Goal: Navigation & Orientation: Find specific page/section

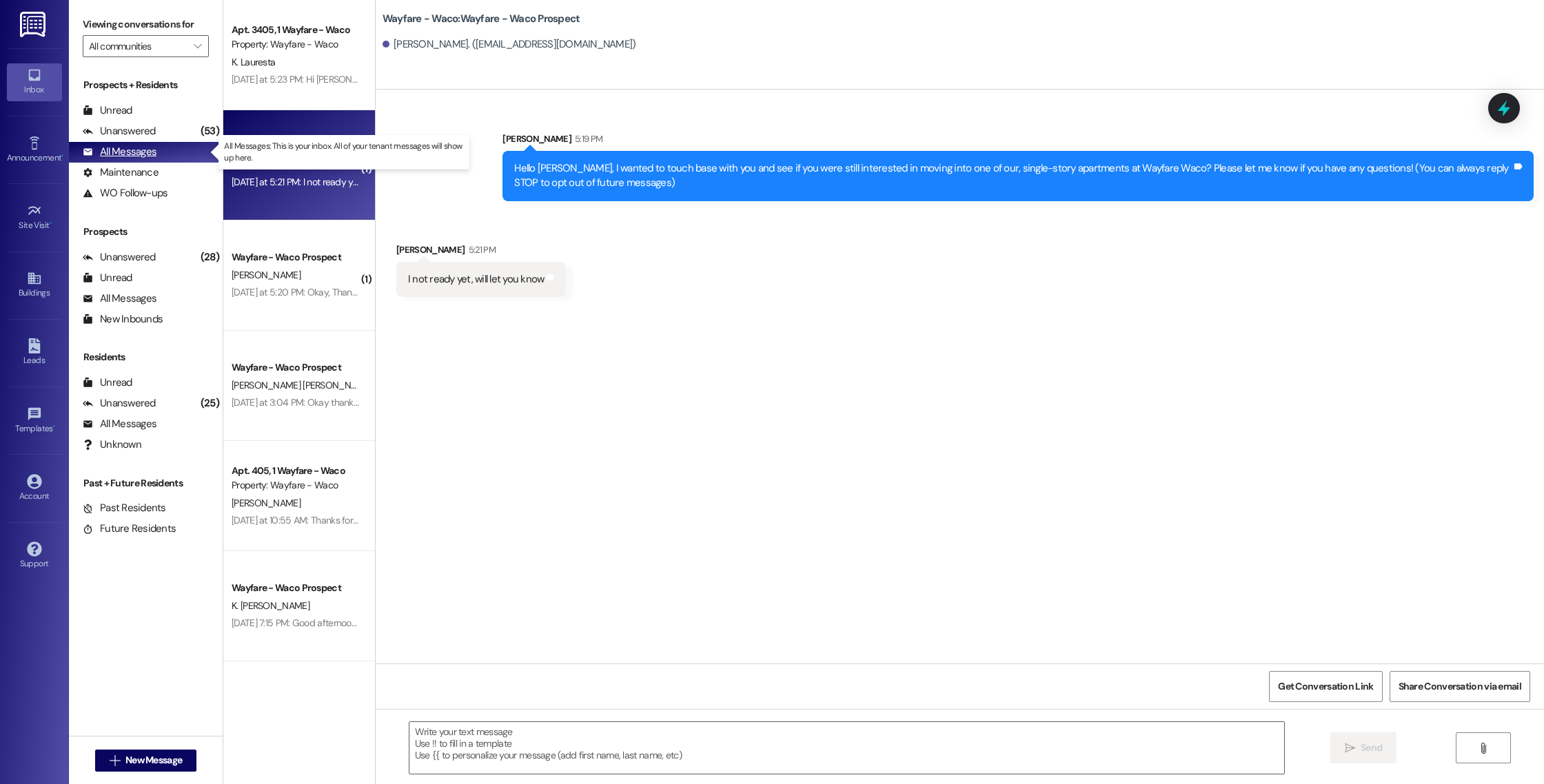
click at [129, 154] on div "All Messages" at bounding box center [119, 151] width 73 height 14
click at [164, 111] on div "Unread (0)" at bounding box center [145, 111] width 153 height 21
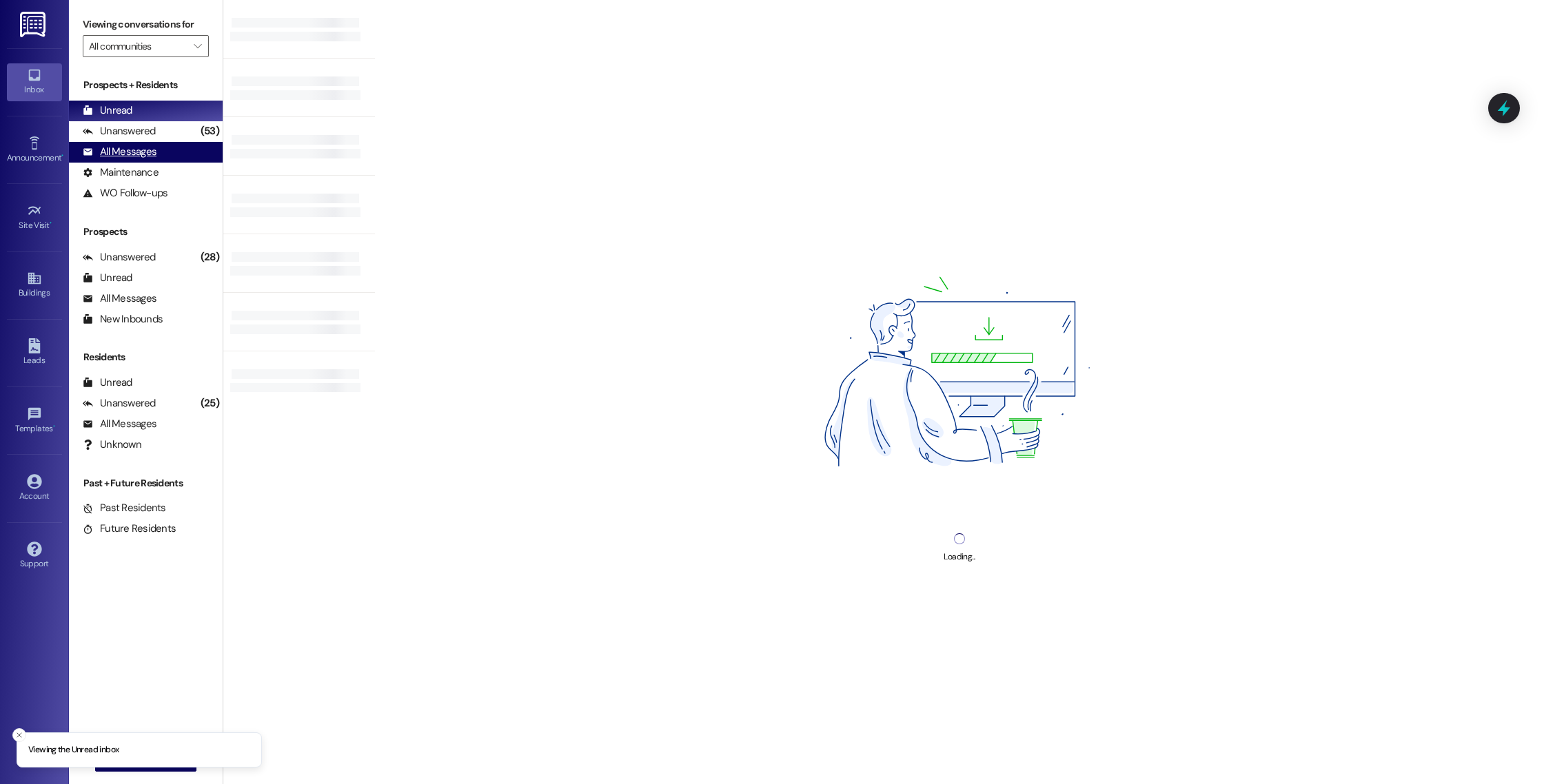
click at [143, 146] on div "All Messages" at bounding box center [119, 151] width 73 height 14
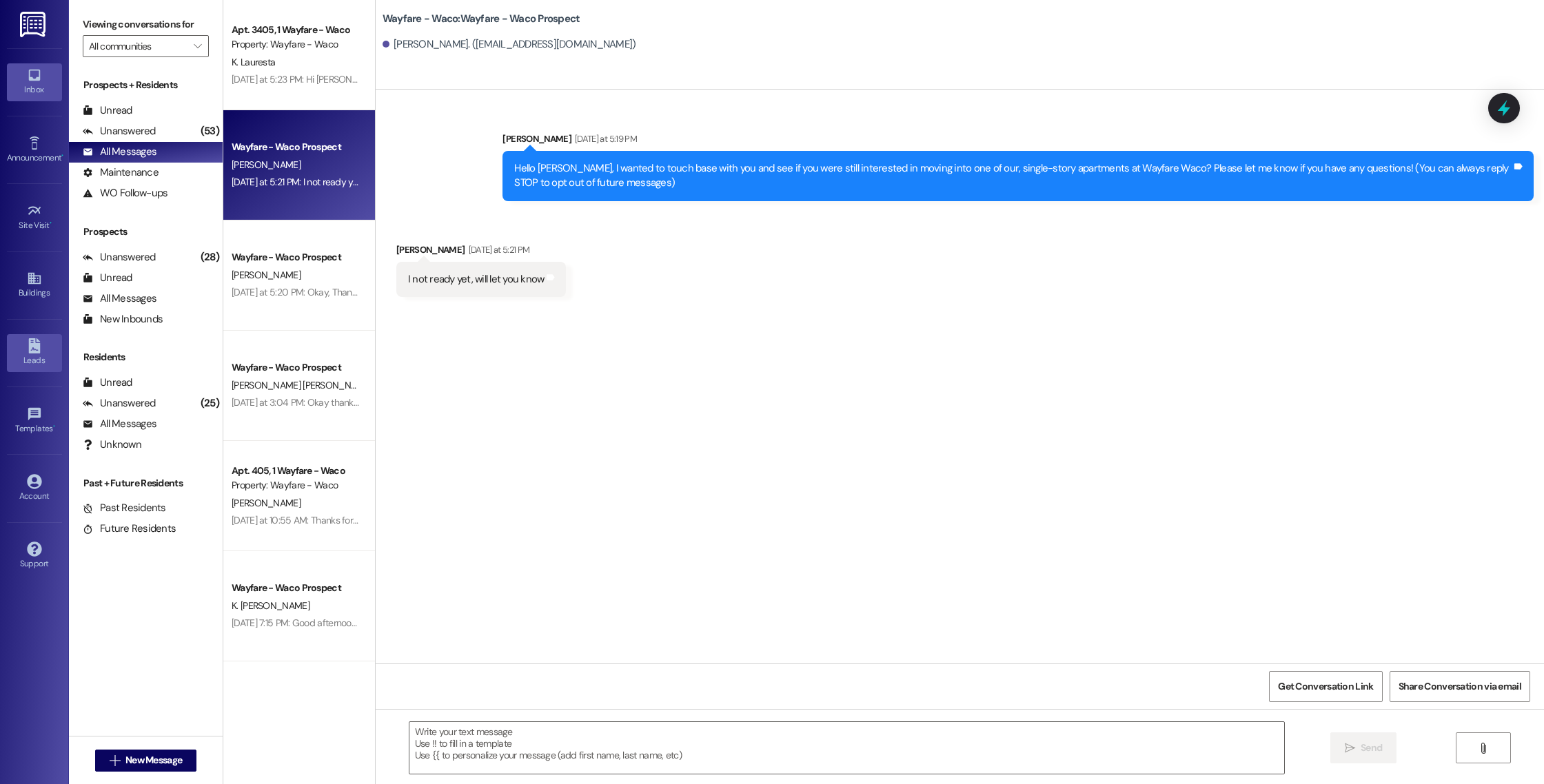
click at [39, 371] on link "Leads" at bounding box center [34, 352] width 55 height 37
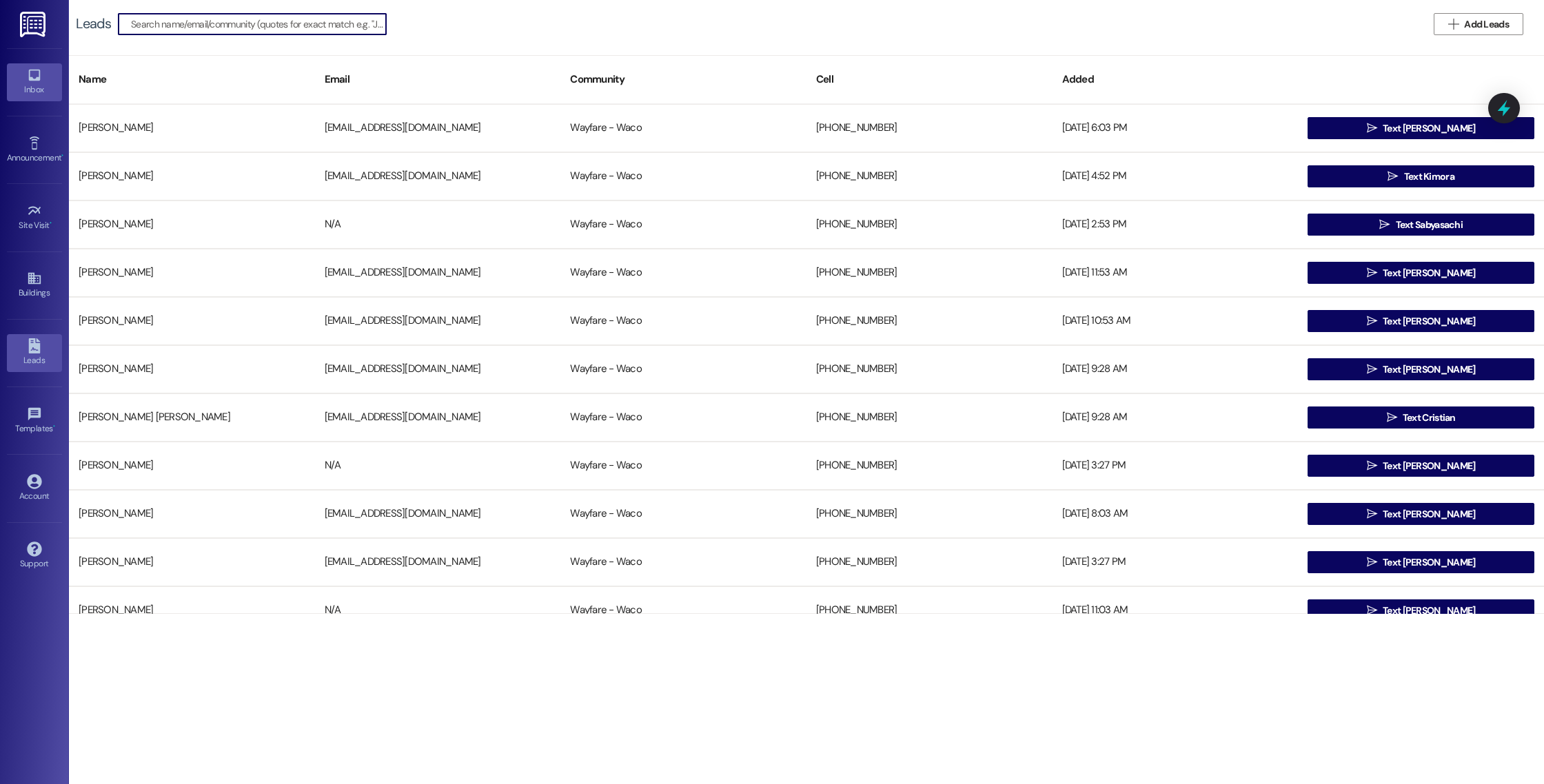
click at [45, 88] on div "Inbox" at bounding box center [34, 89] width 69 height 13
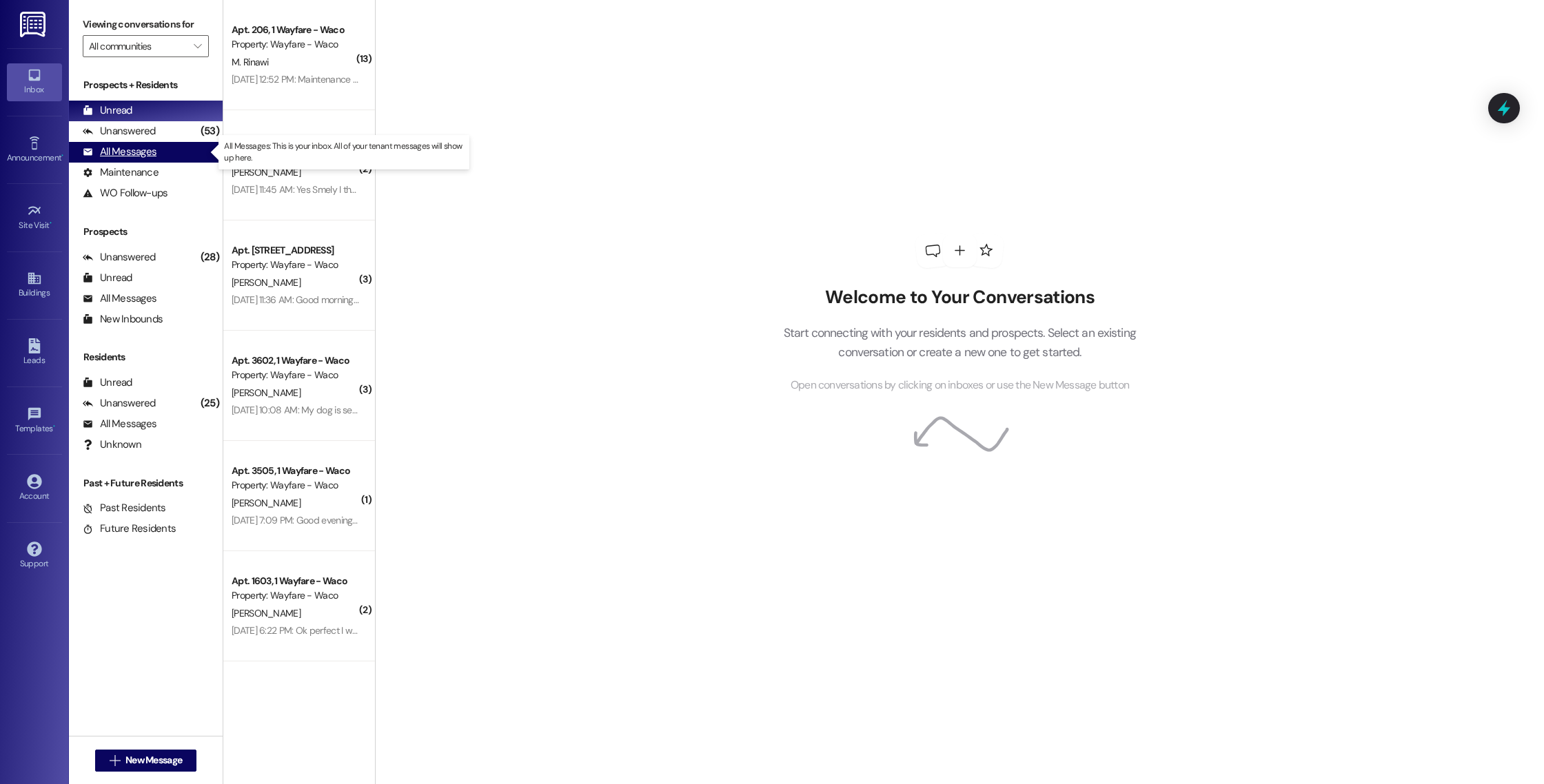
click at [127, 148] on div "All Messages" at bounding box center [119, 151] width 73 height 14
